Goal: Information Seeking & Learning: Learn about a topic

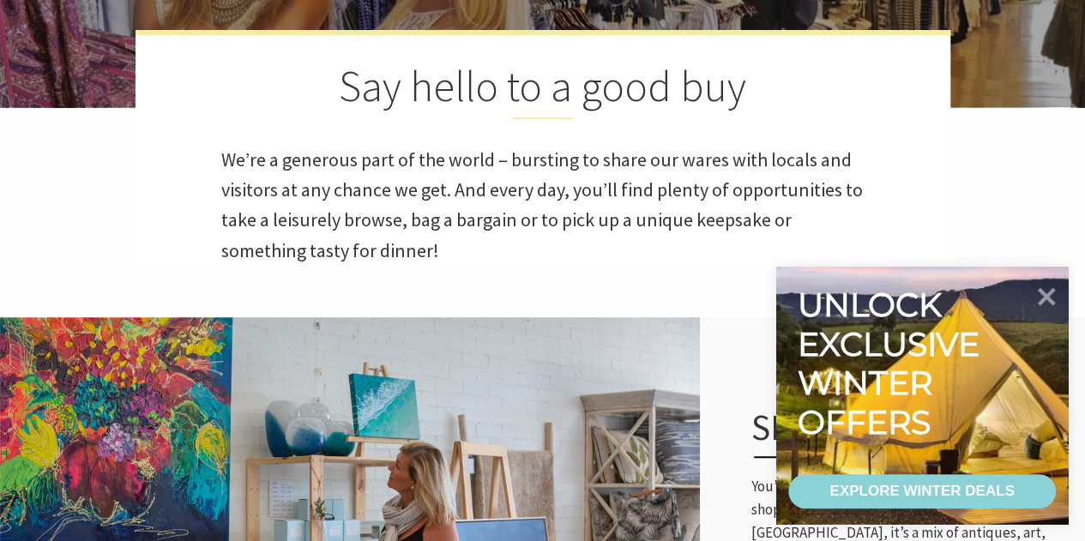
scroll to position [728, 1106]
click at [1040, 297] on icon at bounding box center [1047, 297] width 36 height 36
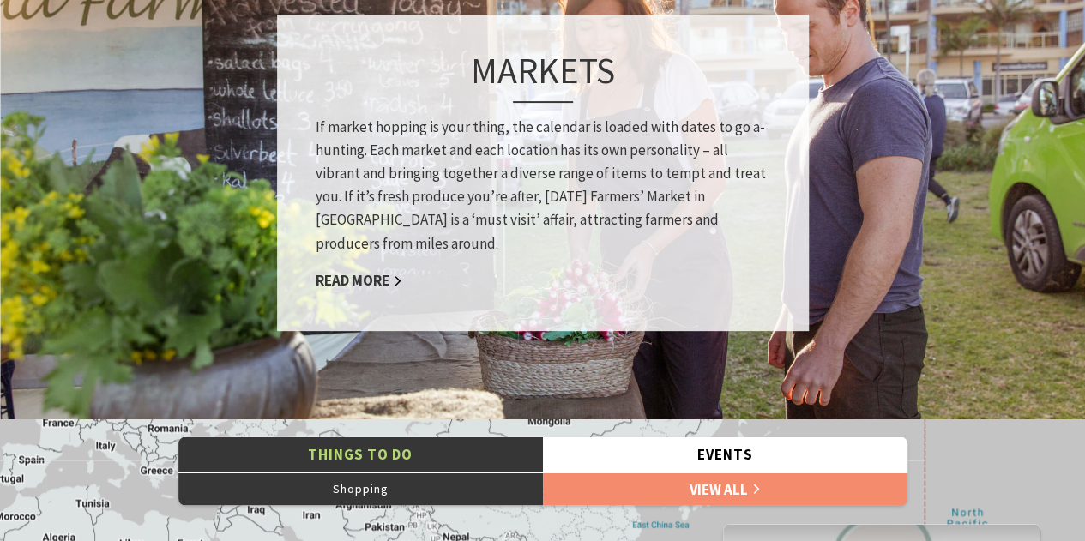
scroll to position [1336, 0]
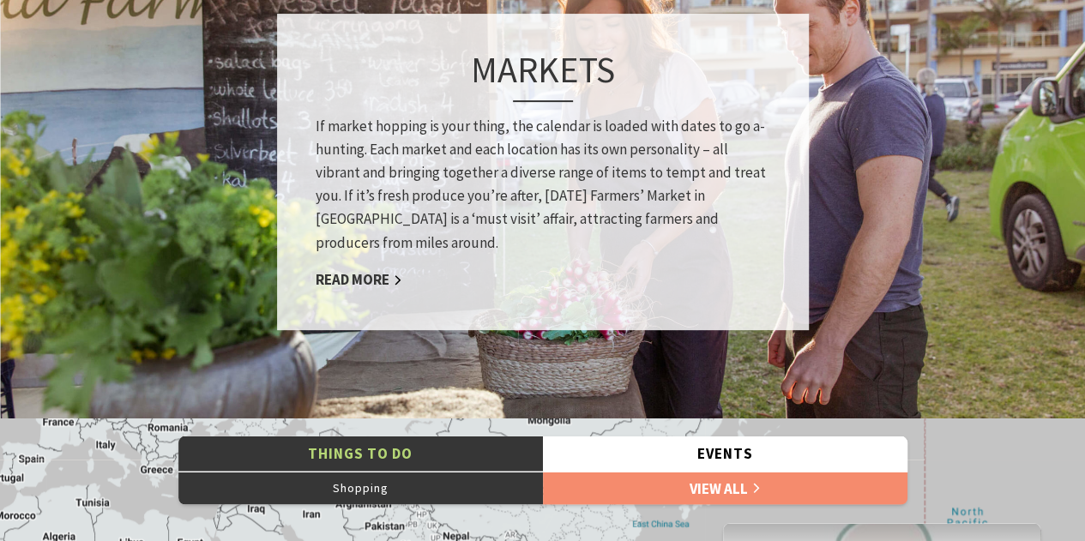
click at [382, 276] on link "Read More" at bounding box center [359, 279] width 87 height 20
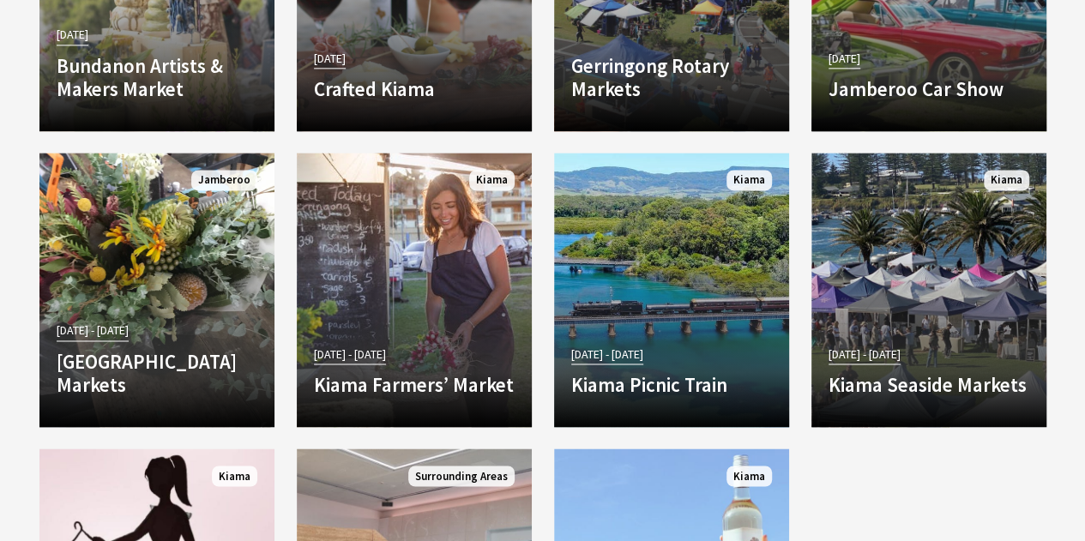
scroll to position [1162, 0]
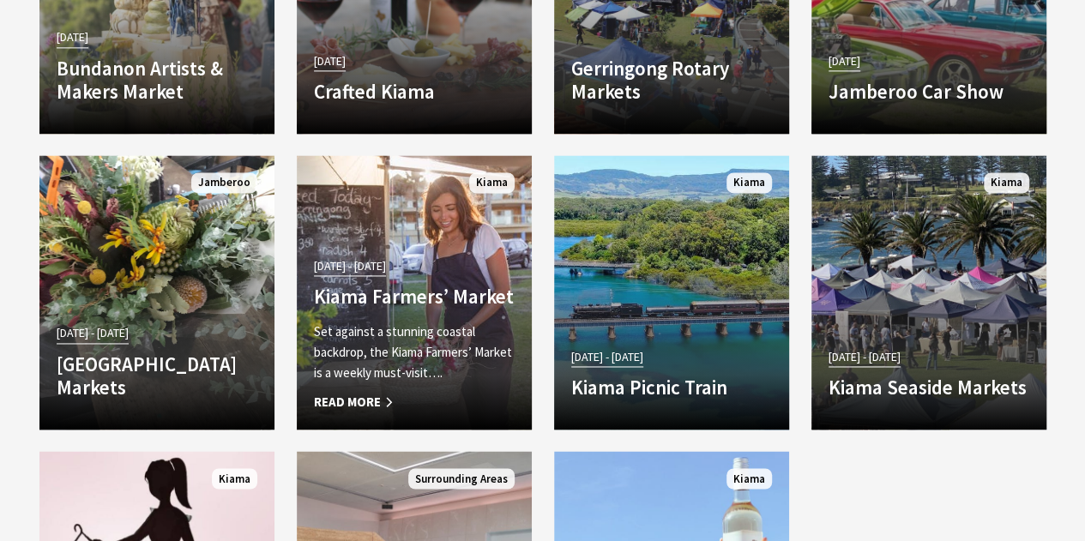
click at [368, 396] on span "Read More" at bounding box center [414, 402] width 201 height 21
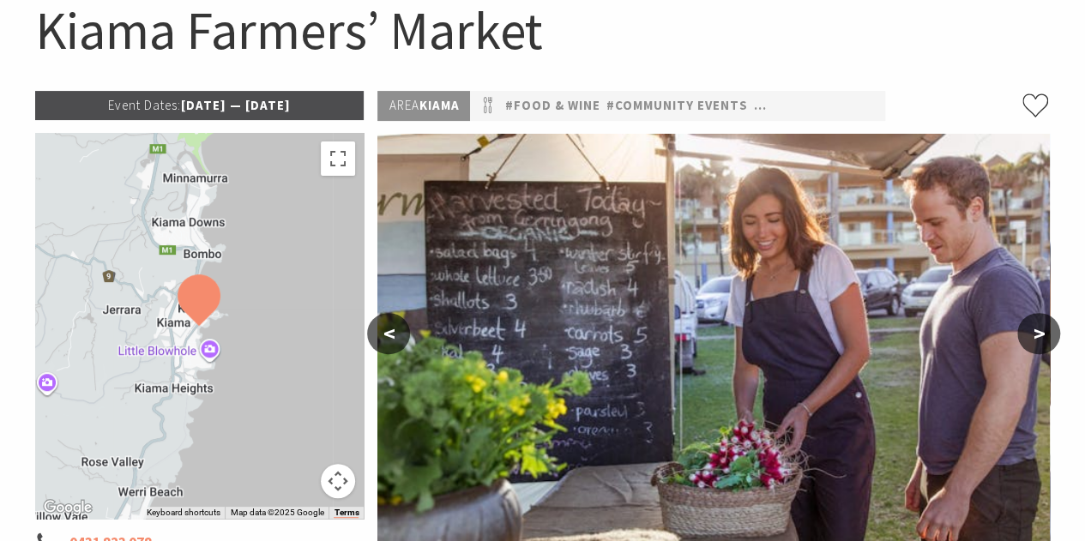
scroll to position [182, 0]
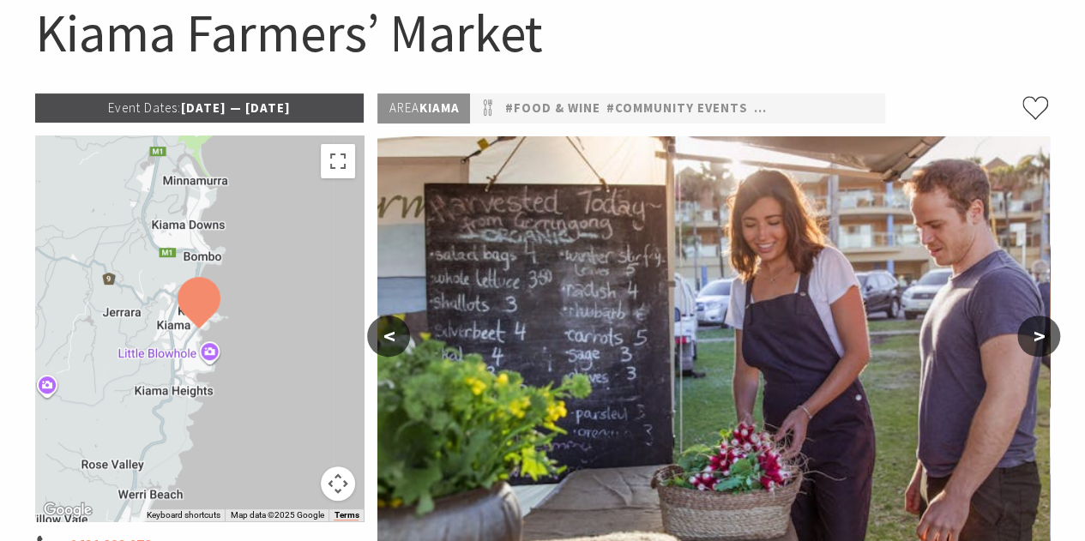
click at [355, 357] on div at bounding box center [199, 329] width 329 height 386
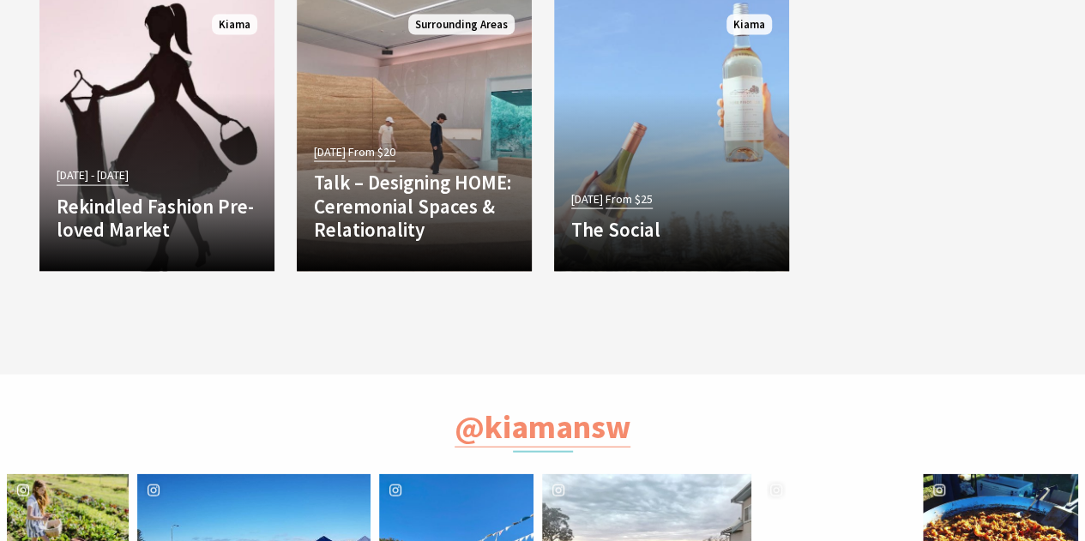
scroll to position [1639, 0]
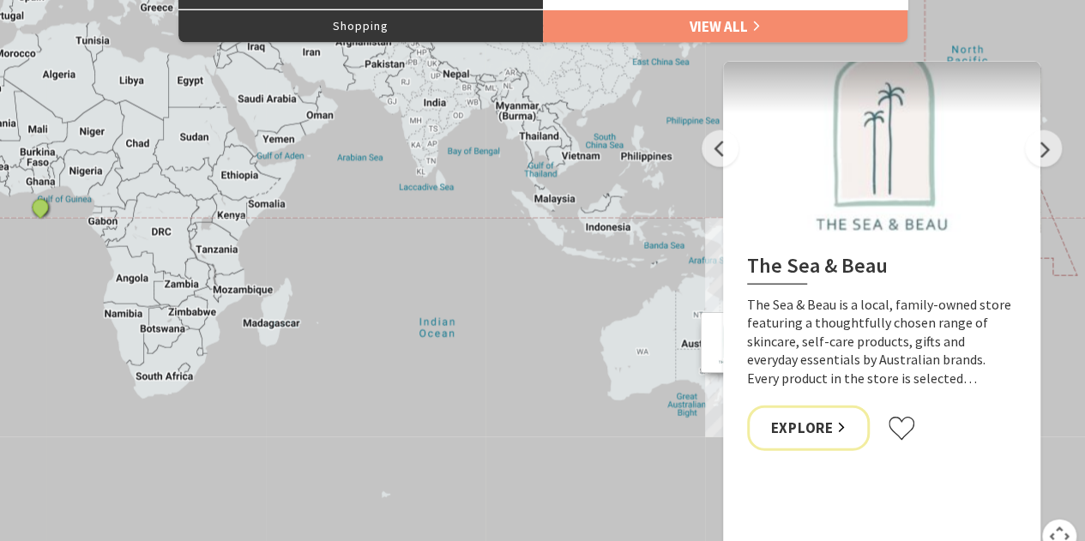
scroll to position [1791, 0]
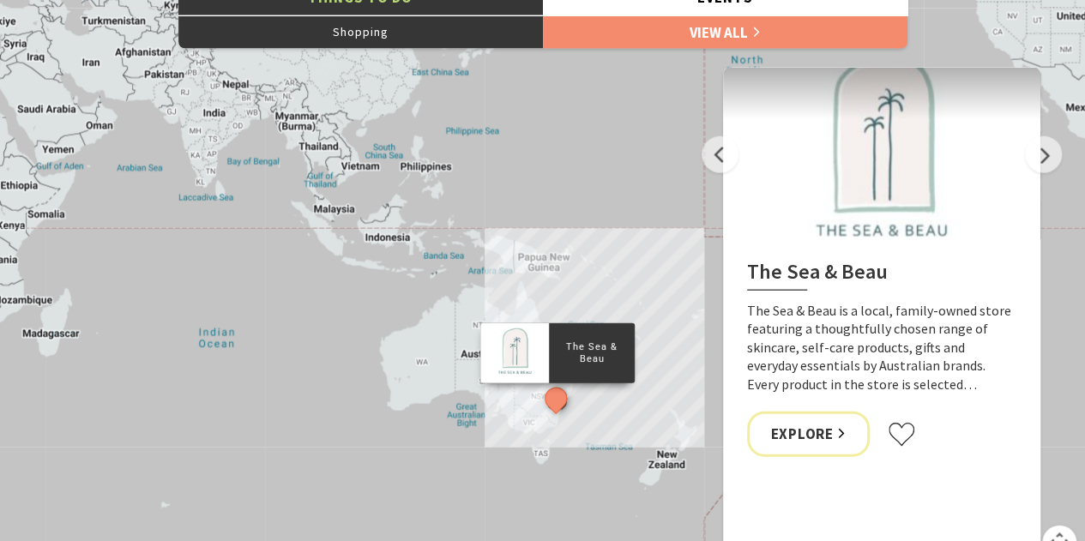
drag, startPoint x: 642, startPoint y: 406, endPoint x: 408, endPoint y: 409, distance: 234.3
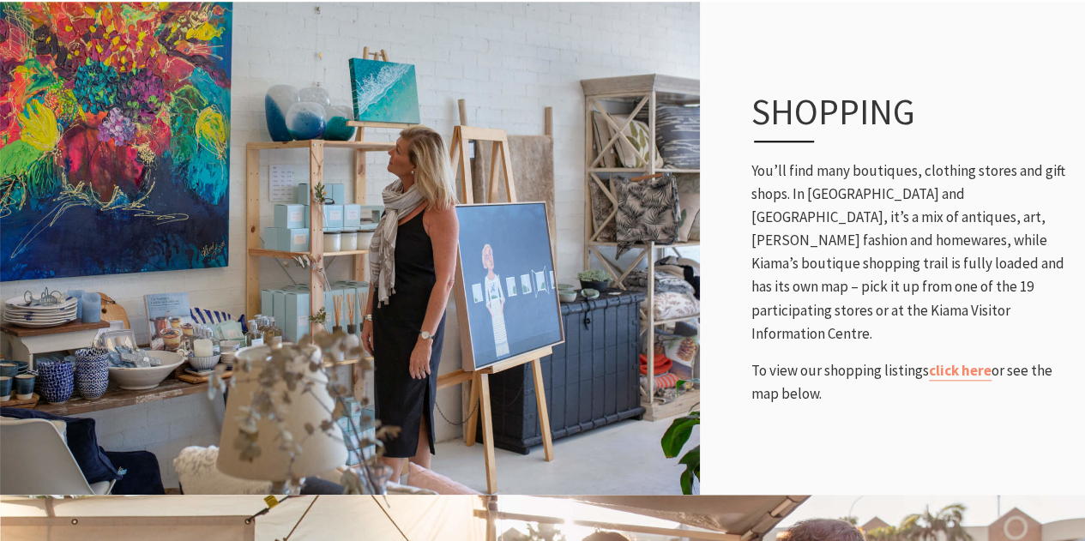
scroll to position [764, 0]
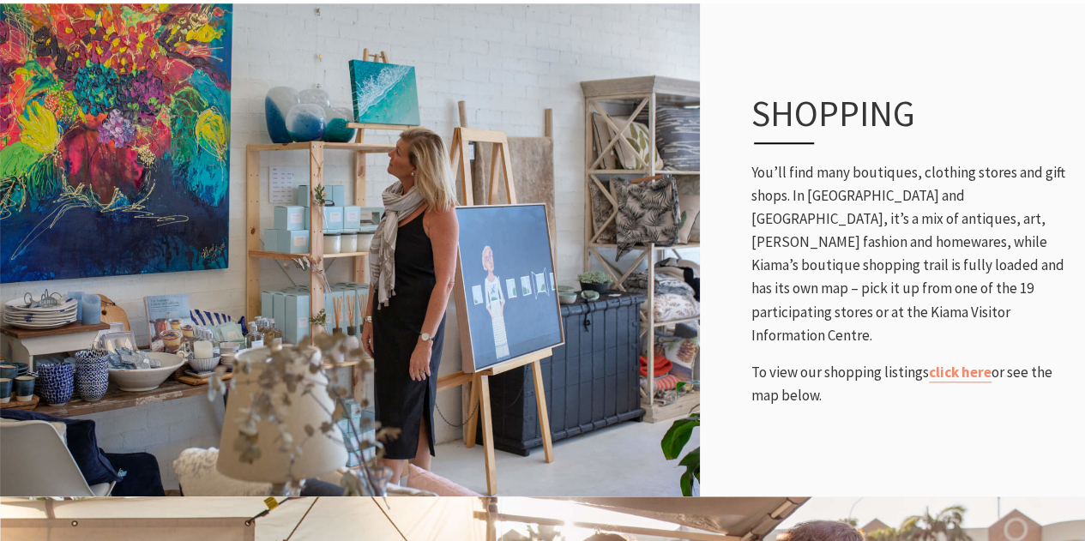
click at [964, 365] on link "click here" at bounding box center [960, 373] width 63 height 20
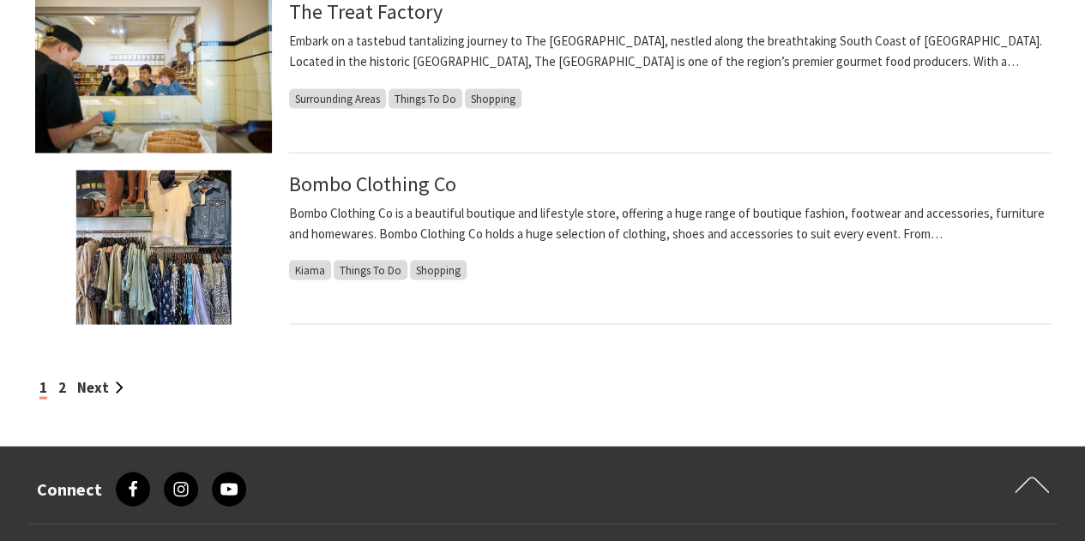
scroll to position [1624, 0]
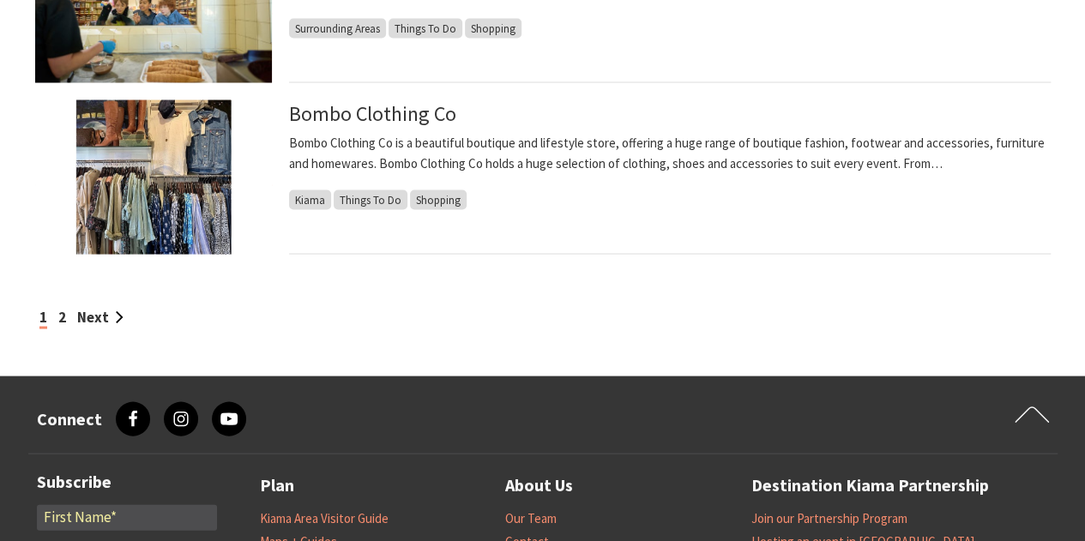
click at [102, 308] on link "Next" at bounding box center [100, 316] width 46 height 19
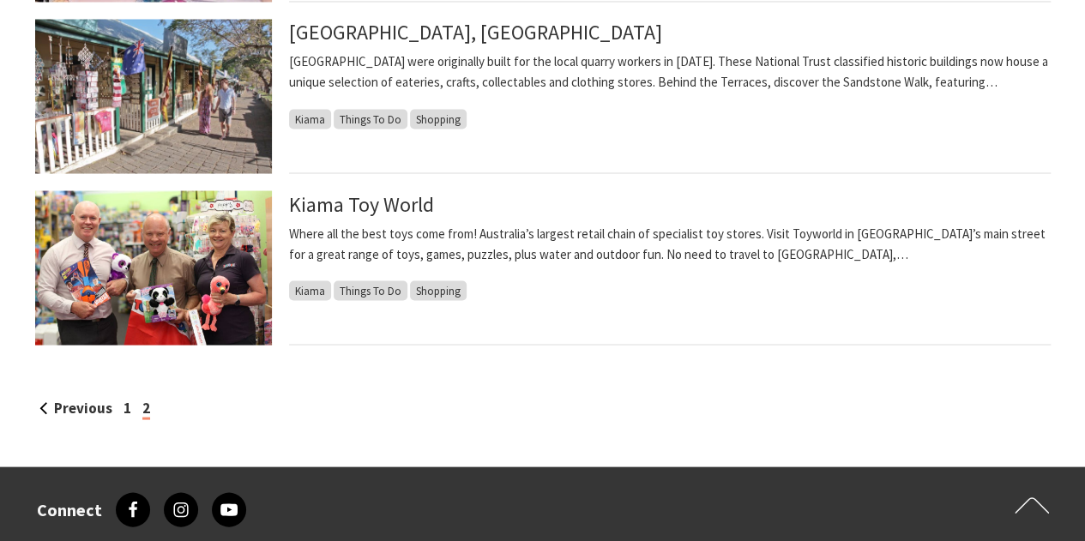
scroll to position [1534, 0]
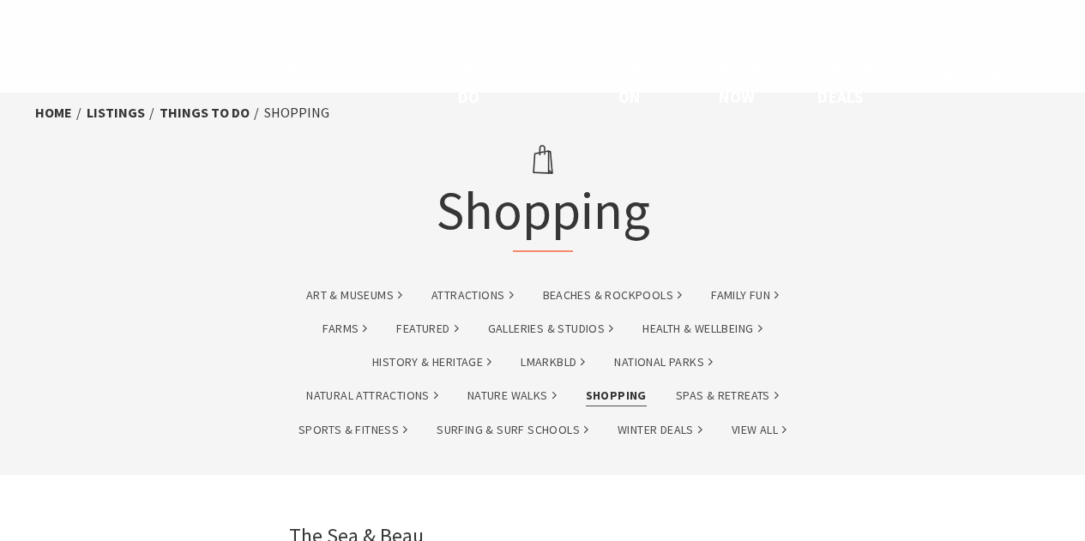
scroll to position [1624, 0]
